Goal: Task Accomplishment & Management: Check status

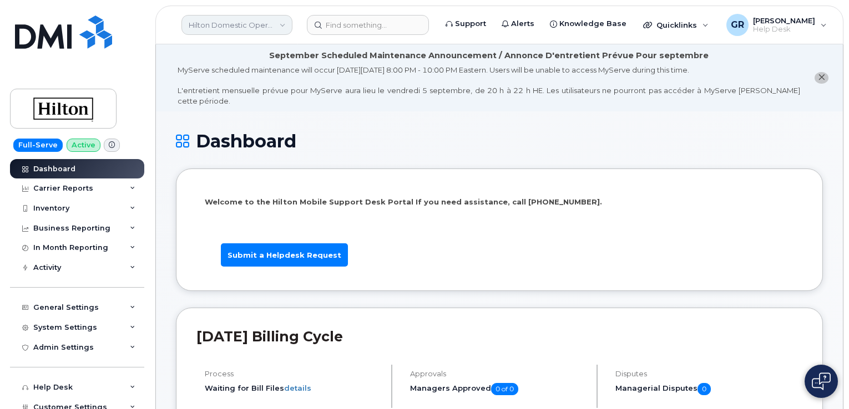
scroll to position [1054, 0]
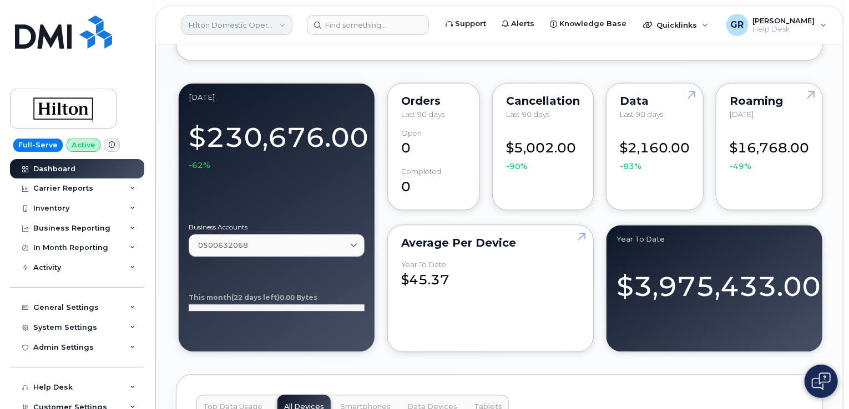
click at [213, 25] on link "Hilton Domestic Operating Company Inc" at bounding box center [236, 25] width 111 height 20
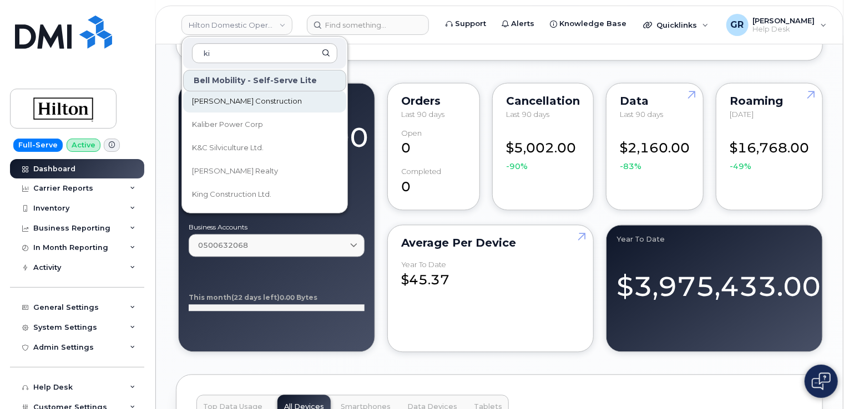
scroll to position [0, 0]
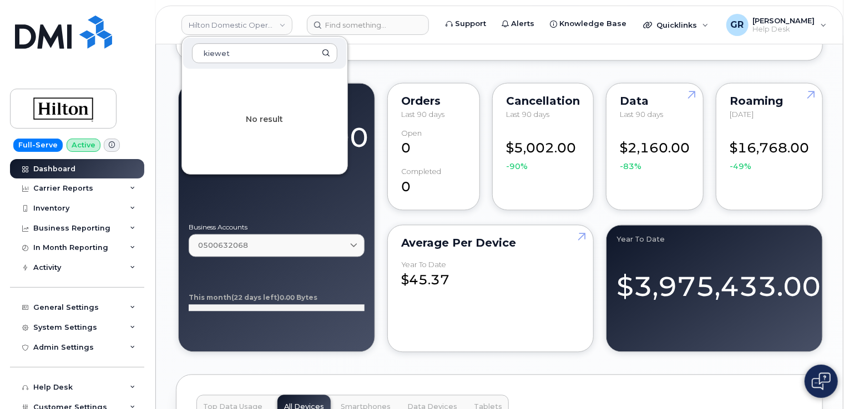
type input "kiewet"
drag, startPoint x: 240, startPoint y: 52, endPoint x: 169, endPoint y: 53, distance: 71.6
click at [169, 53] on div "Hilton Domestic Operating Company Inc kiewet No result Support Alerts Knowledge…" at bounding box center [499, 136] width 688 height 2291
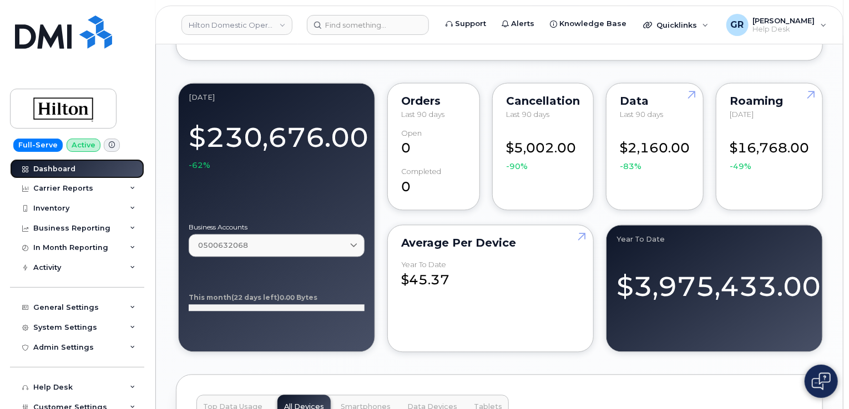
click at [73, 169] on div "Dashboard" at bounding box center [54, 169] width 42 height 9
click at [217, 22] on link "Hilton Domestic Operating Company Inc" at bounding box center [236, 25] width 111 height 20
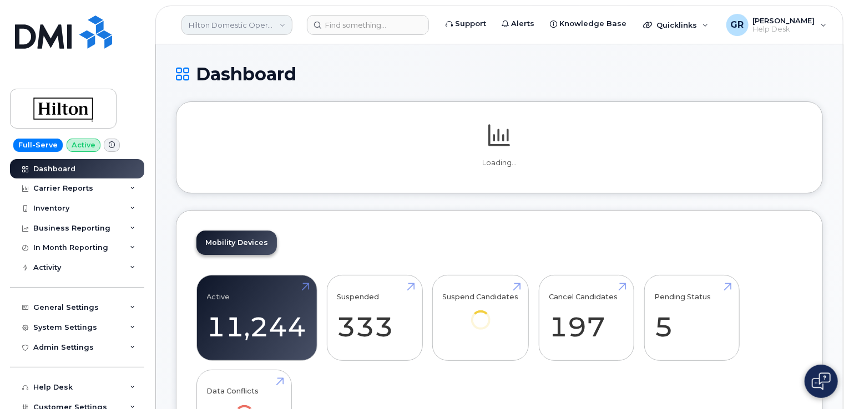
click at [264, 23] on link "Hilton Domestic Operating Company Inc" at bounding box center [236, 25] width 111 height 20
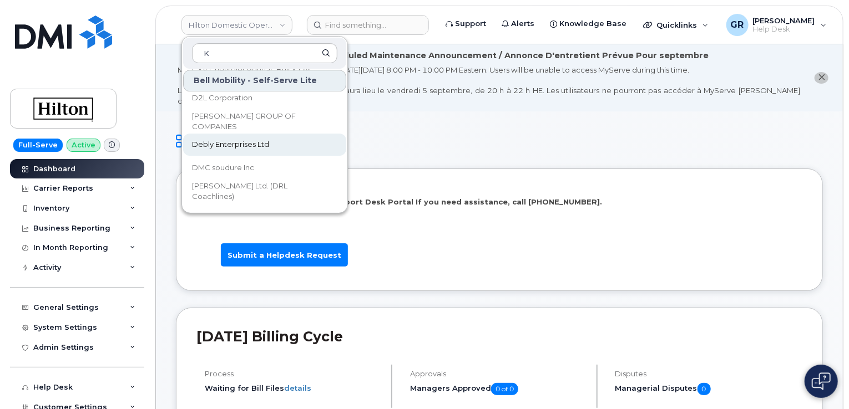
scroll to position [146, 0]
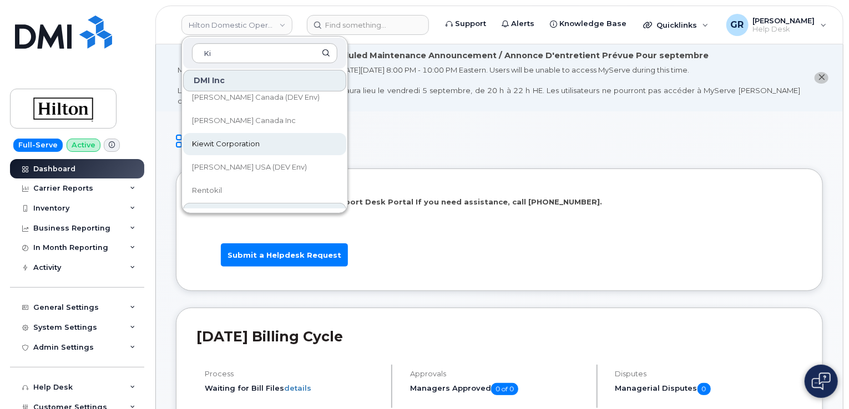
type input "Ki"
click at [266, 150] on link "Kiewit Corporation" at bounding box center [264, 144] width 163 height 22
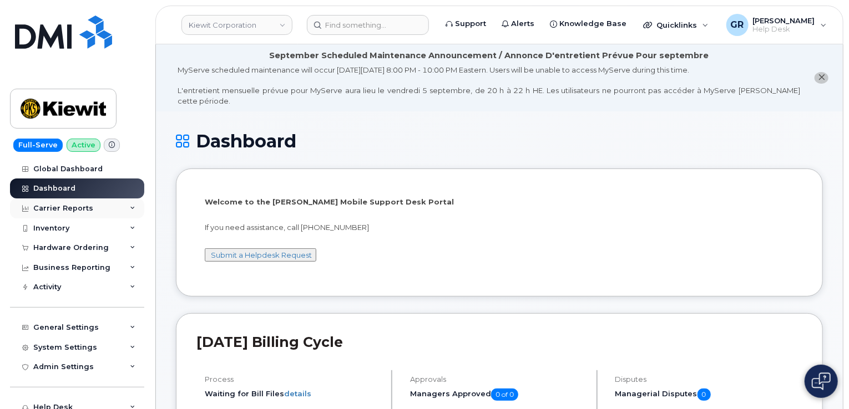
click at [120, 211] on div "Carrier Reports" at bounding box center [77, 209] width 134 height 20
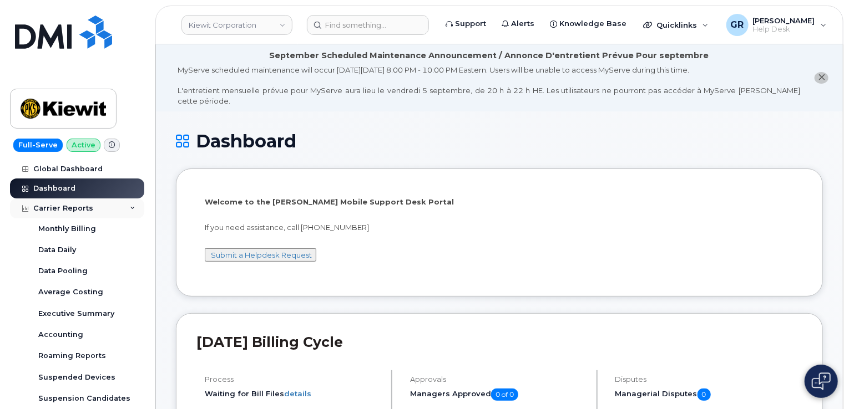
click at [121, 212] on div "Carrier Reports" at bounding box center [77, 209] width 134 height 20
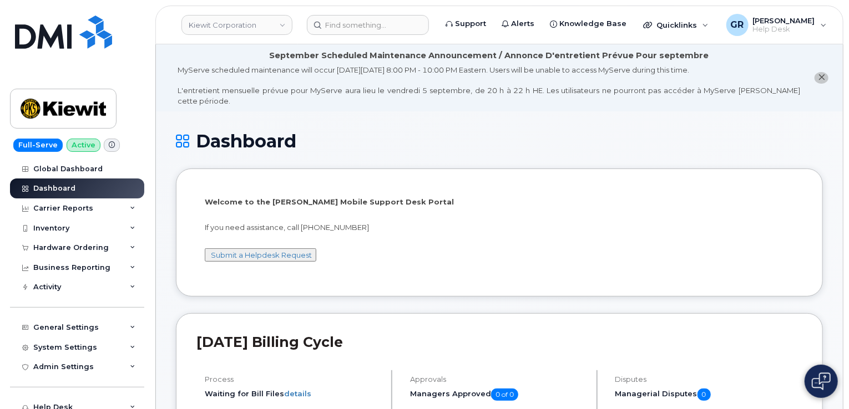
click at [821, 74] on icon "close notification" at bounding box center [820, 77] width 7 height 7
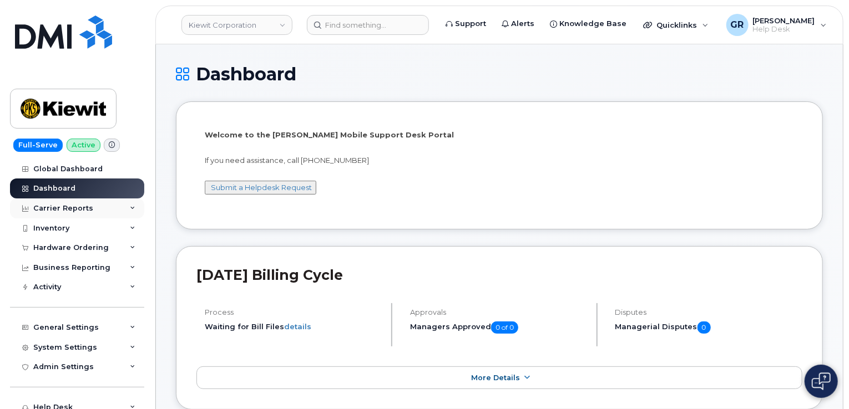
click at [75, 212] on div "Carrier Reports" at bounding box center [63, 208] width 60 height 9
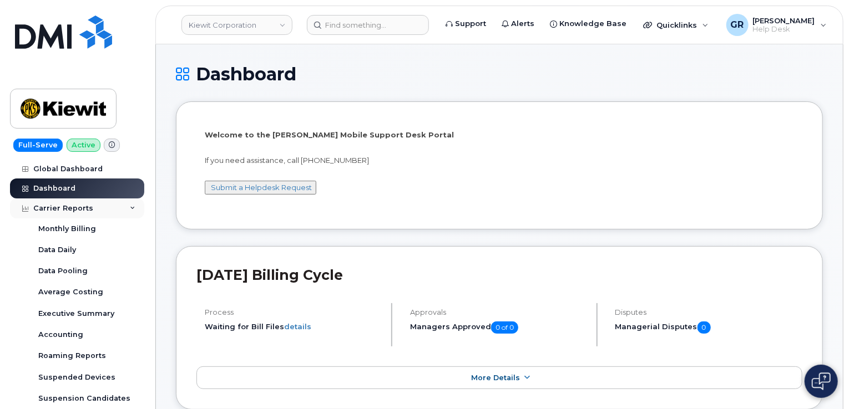
click at [77, 205] on div "Carrier Reports" at bounding box center [63, 208] width 60 height 9
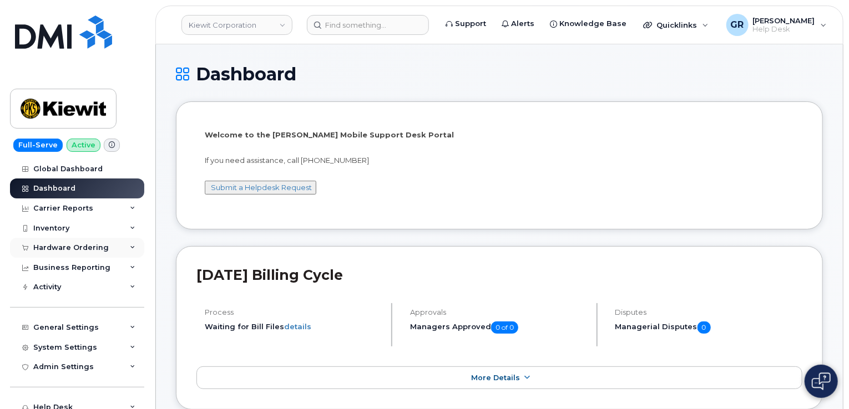
click at [93, 241] on div "Hardware Ordering" at bounding box center [77, 248] width 134 height 20
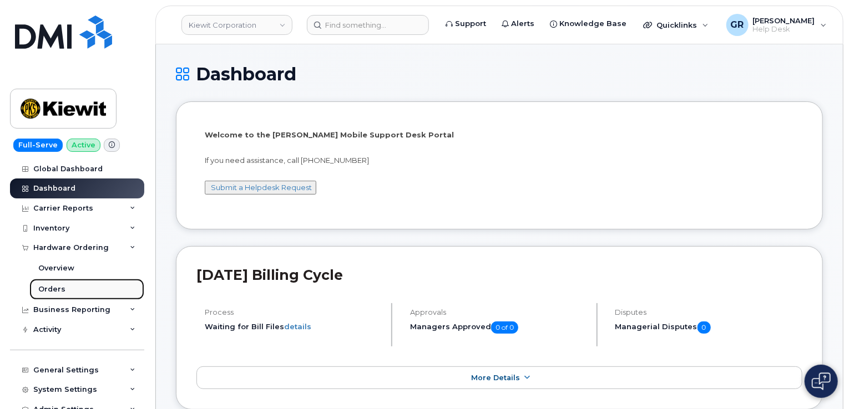
click at [71, 291] on link "Orders" at bounding box center [86, 289] width 115 height 21
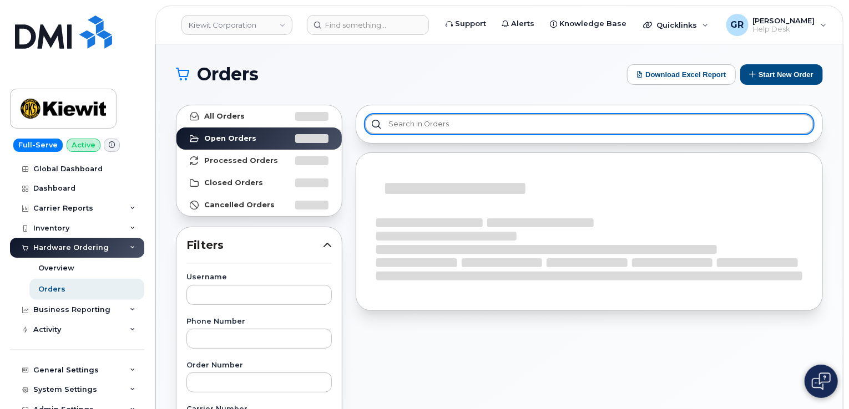
click at [415, 123] on input "text" at bounding box center [589, 124] width 448 height 20
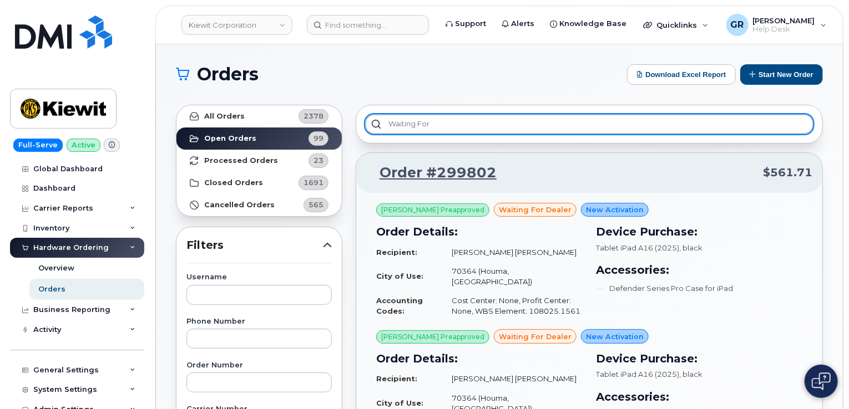
type input "Waiting for"
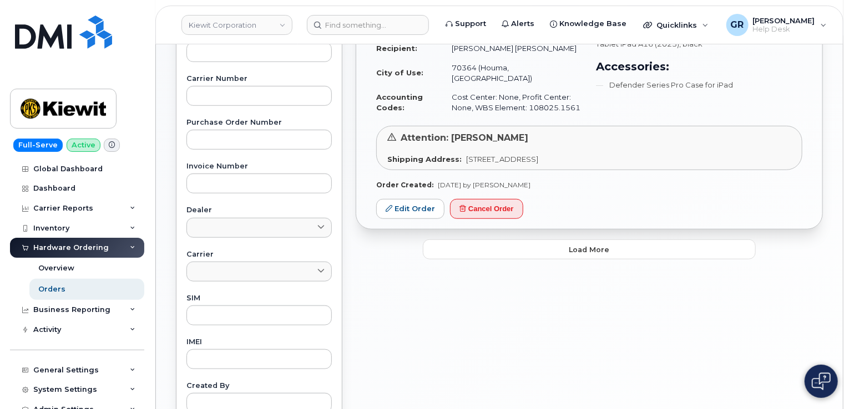
scroll to position [277, 0]
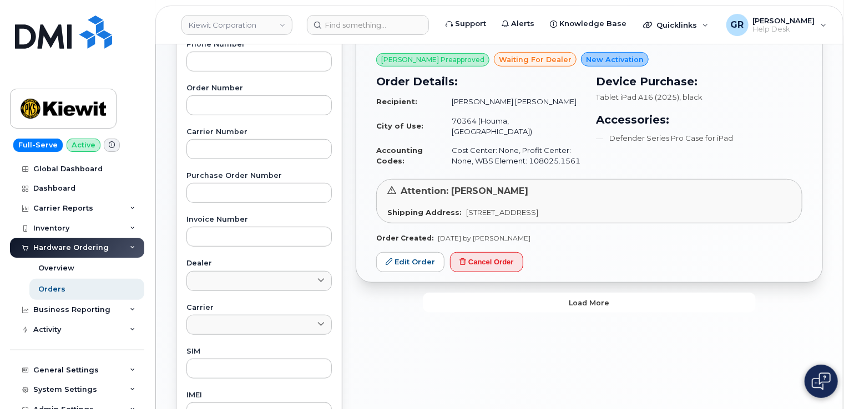
click at [597, 293] on button "Load more" at bounding box center [589, 303] width 333 height 20
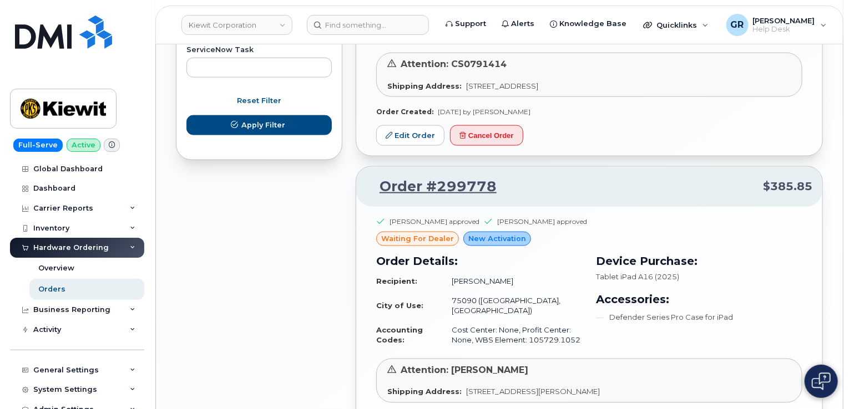
scroll to position [721, 0]
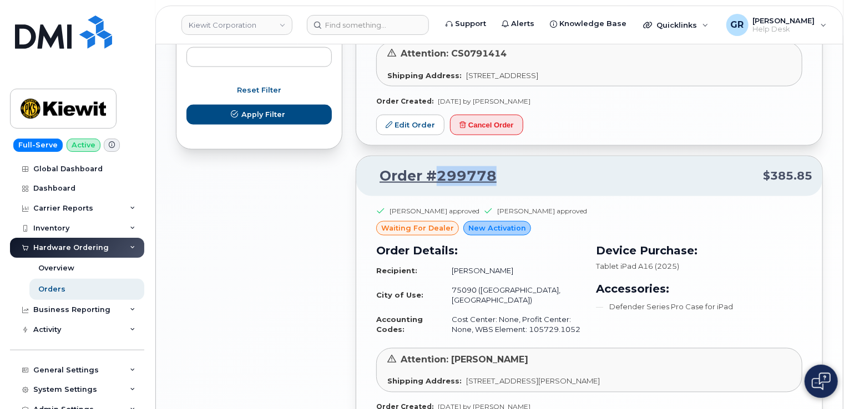
drag, startPoint x: 488, startPoint y: 147, endPoint x: 430, endPoint y: 150, distance: 57.8
click at [430, 166] on p "Order #299778 $385.85" at bounding box center [589, 176] width 446 height 20
copy link "299778"
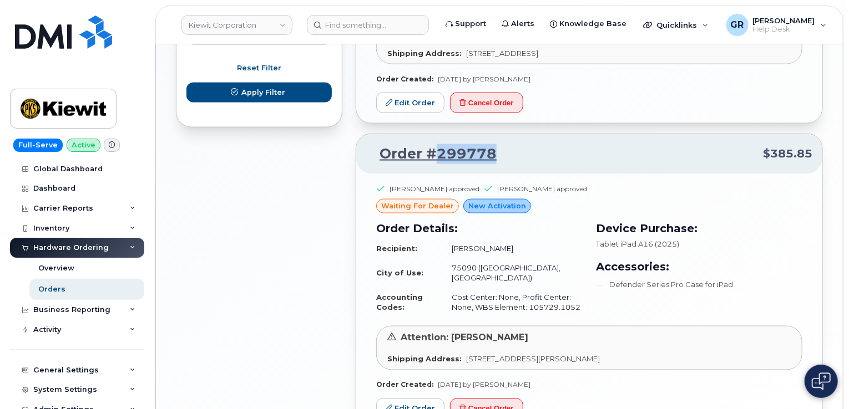
scroll to position [776, 0]
